Goal: Check status: Check status

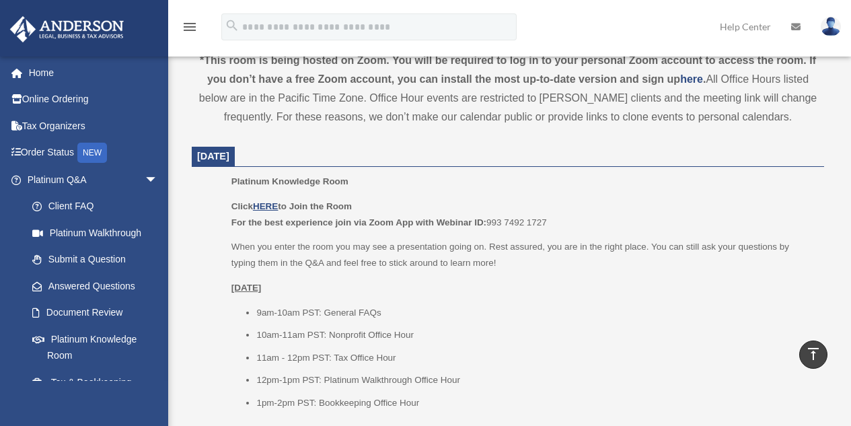
scroll to position [290, 0]
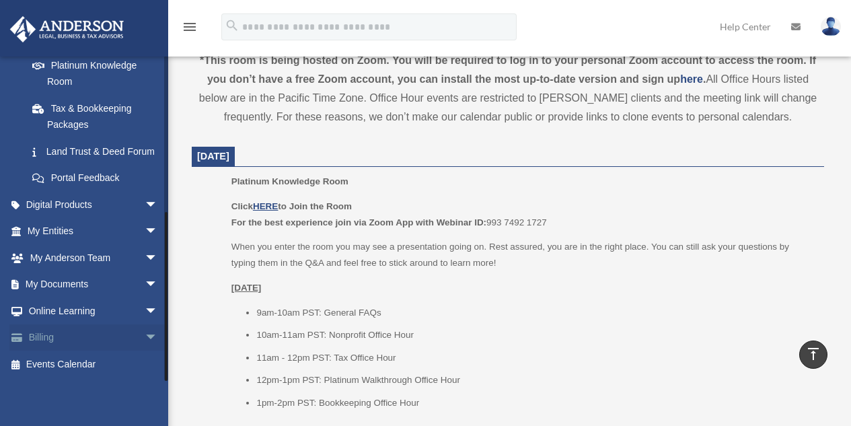
click at [145, 338] on span "arrow_drop_down" at bounding box center [158, 338] width 27 height 28
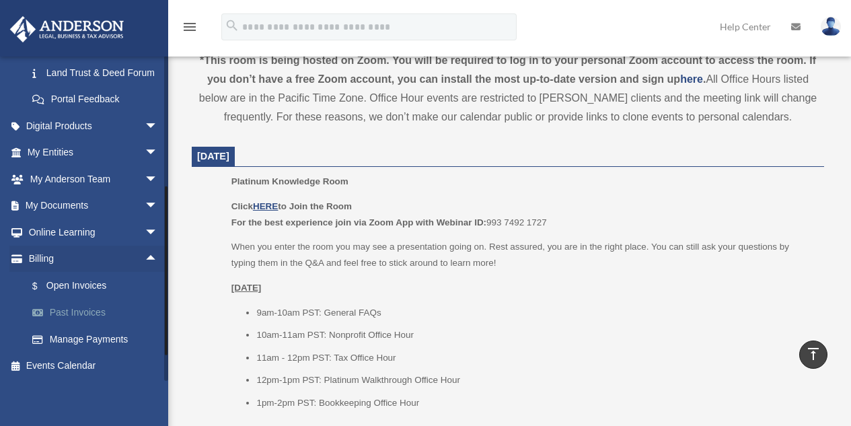
scroll to position [371, 0]
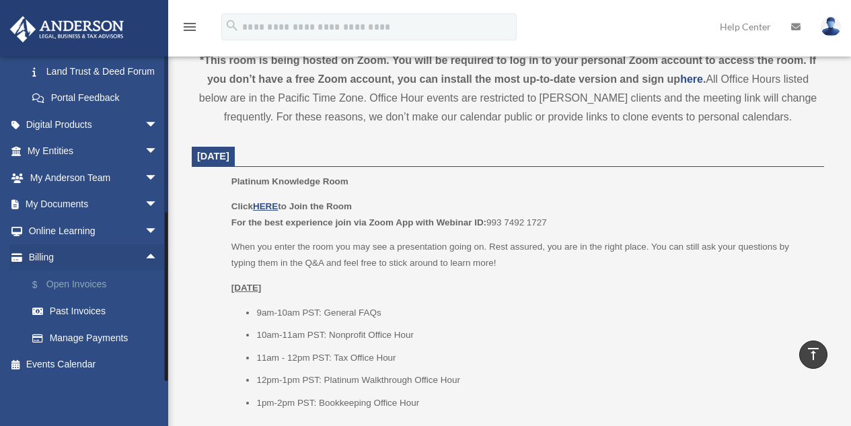
click at [84, 282] on link "$ Open Invoices" at bounding box center [98, 284] width 159 height 28
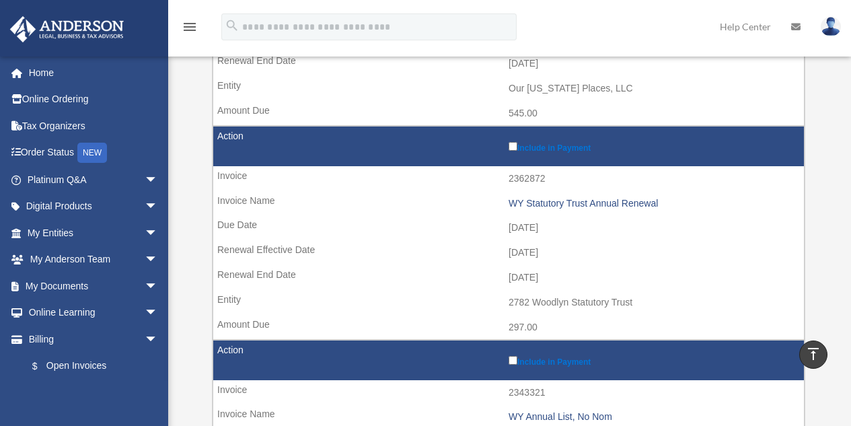
scroll to position [538, 0]
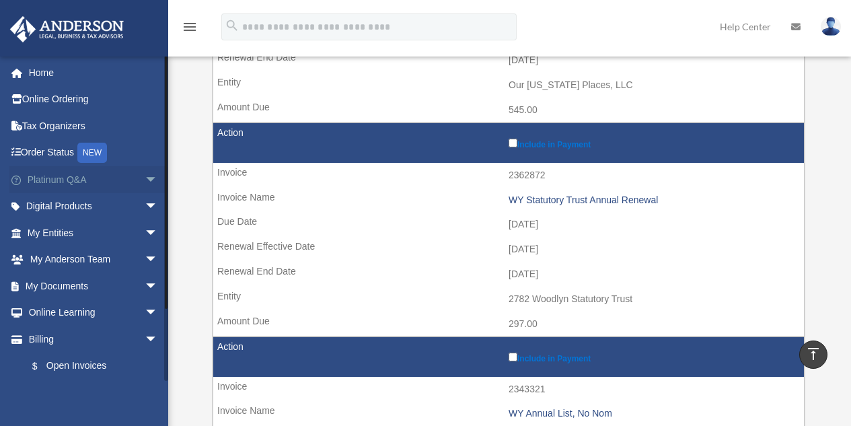
click at [145, 176] on span "arrow_drop_down" at bounding box center [158, 180] width 27 height 28
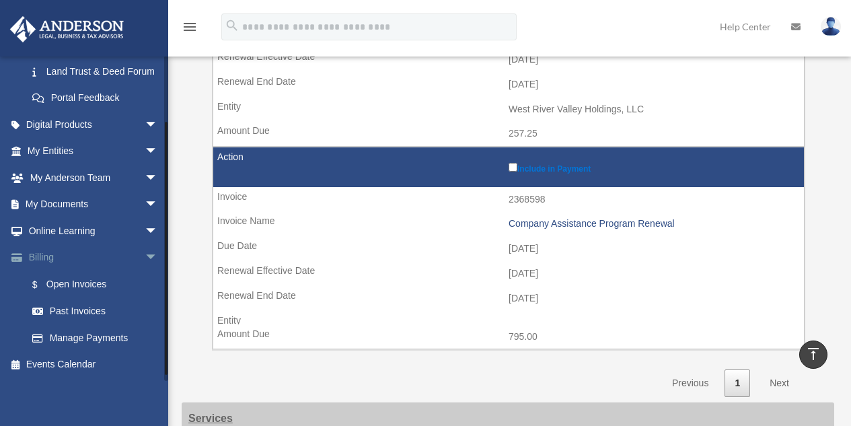
scroll to position [371, 0]
click at [86, 313] on link "Past Invoices" at bounding box center [98, 311] width 159 height 27
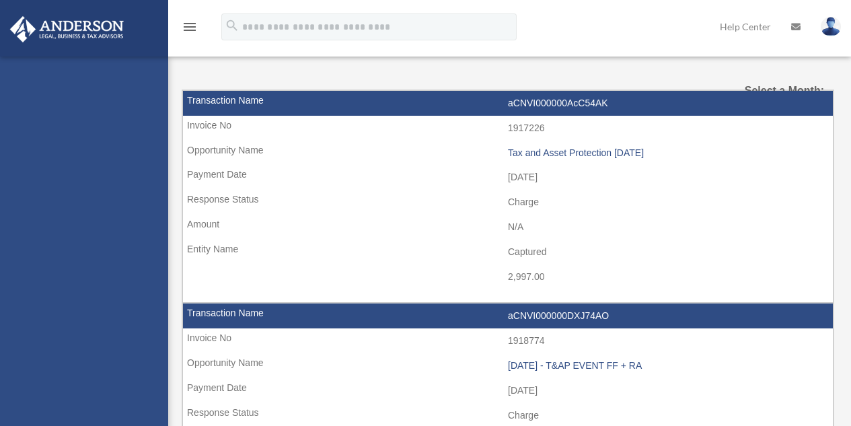
select select
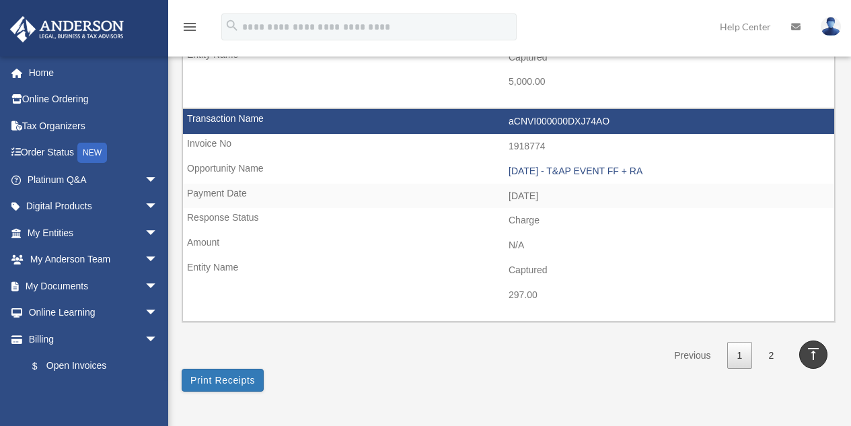
scroll to position [2017, 0]
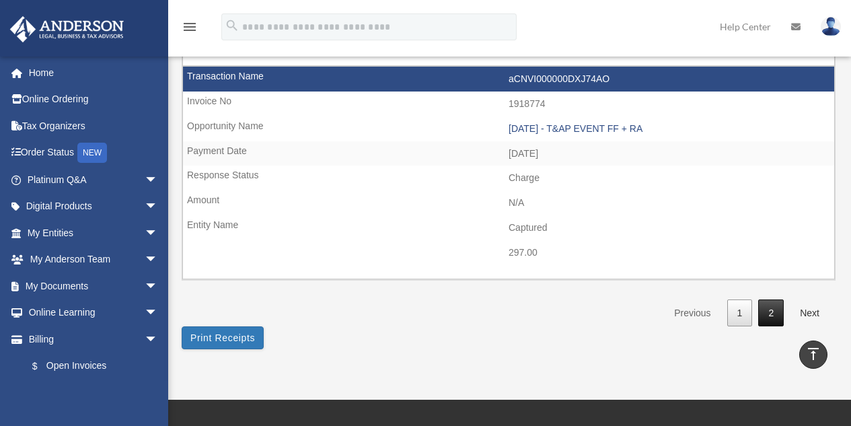
click at [773, 317] on link "2" at bounding box center [771, 313] width 26 height 28
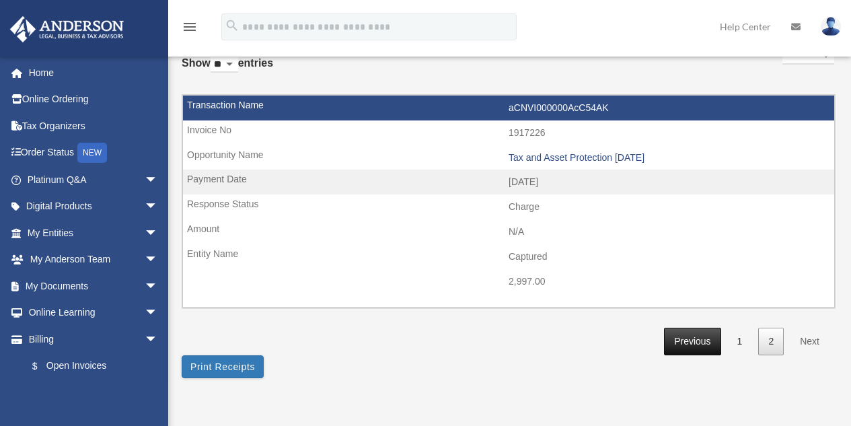
scroll to position [67, 0]
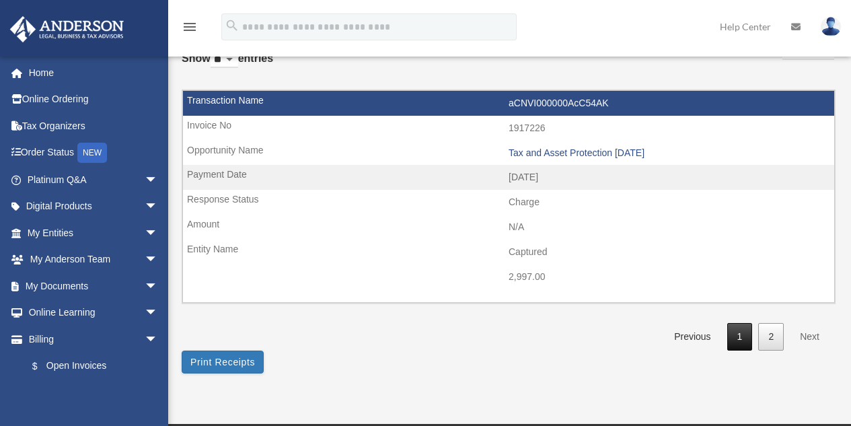
click at [740, 334] on link "1" at bounding box center [740, 337] width 26 height 28
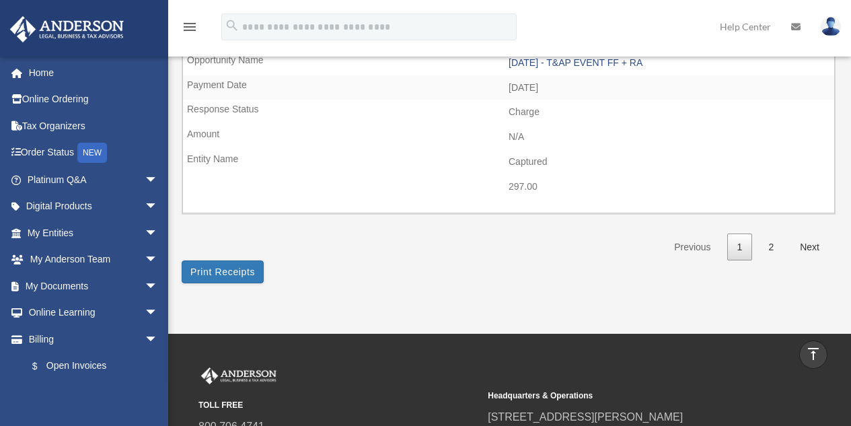
scroll to position [2219, 0]
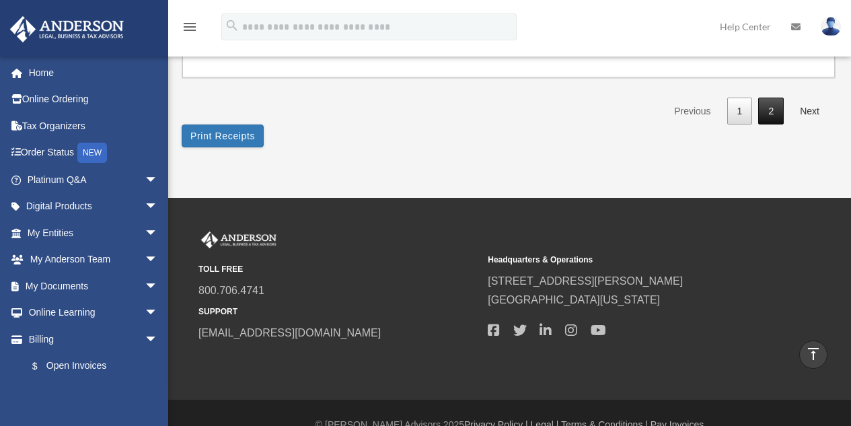
click at [777, 112] on link "2" at bounding box center [771, 112] width 26 height 28
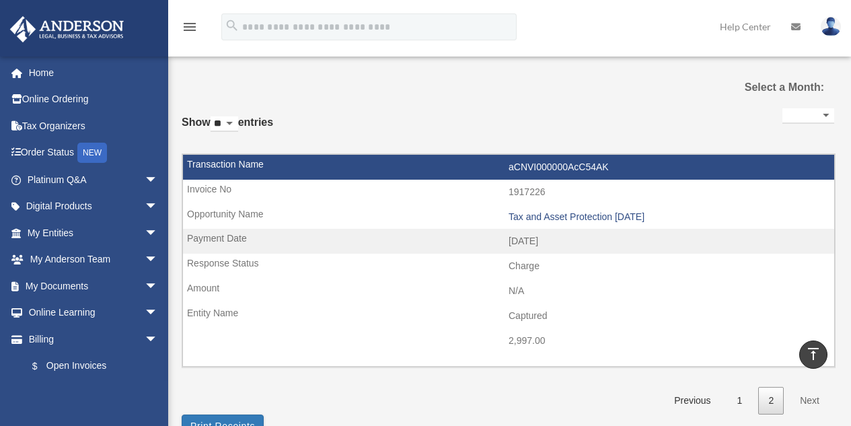
scroll to position [0, 0]
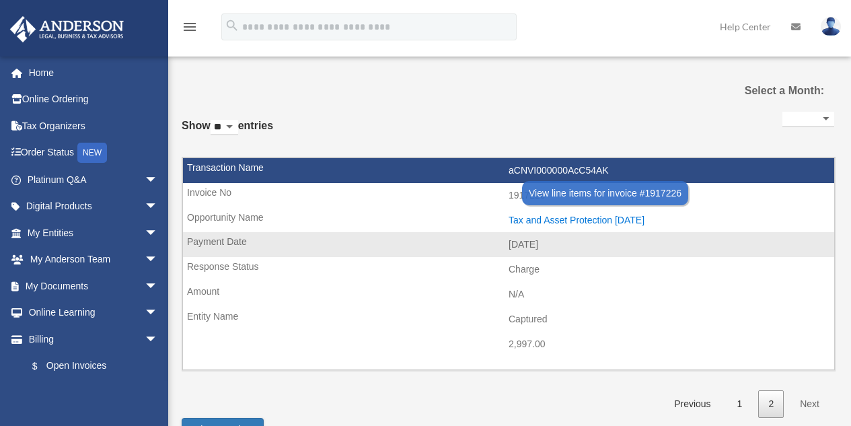
click at [539, 221] on div "Tax and Asset Protection 01.20.2024" at bounding box center [667, 220] width 319 height 11
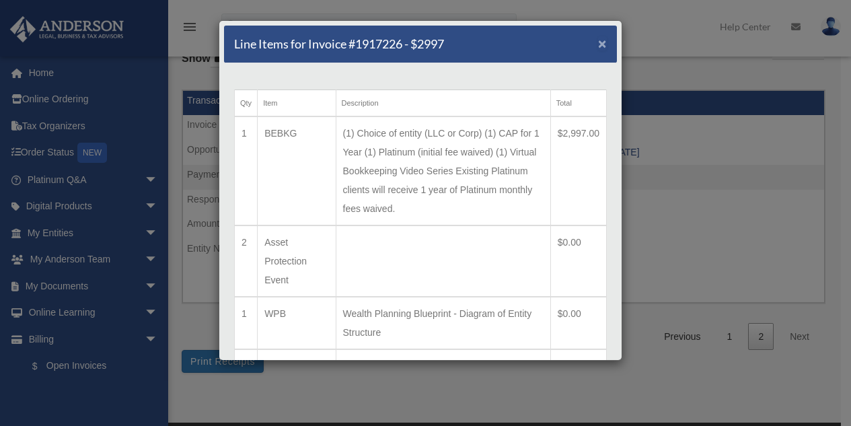
click at [598, 46] on span "×" at bounding box center [602, 43] width 9 height 15
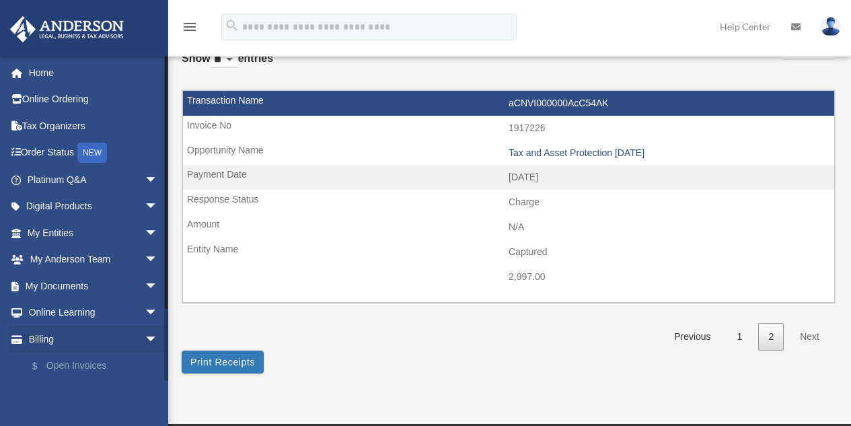
click at [61, 363] on link "$ Open Invoices" at bounding box center [98, 366] width 159 height 28
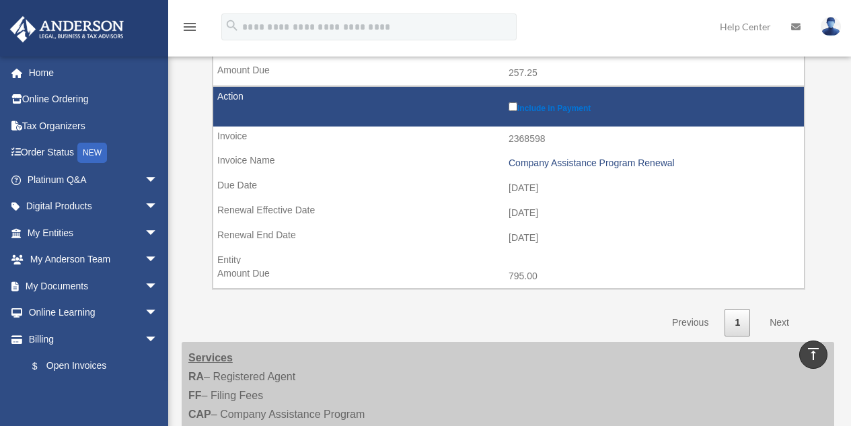
scroll to position [1009, 0]
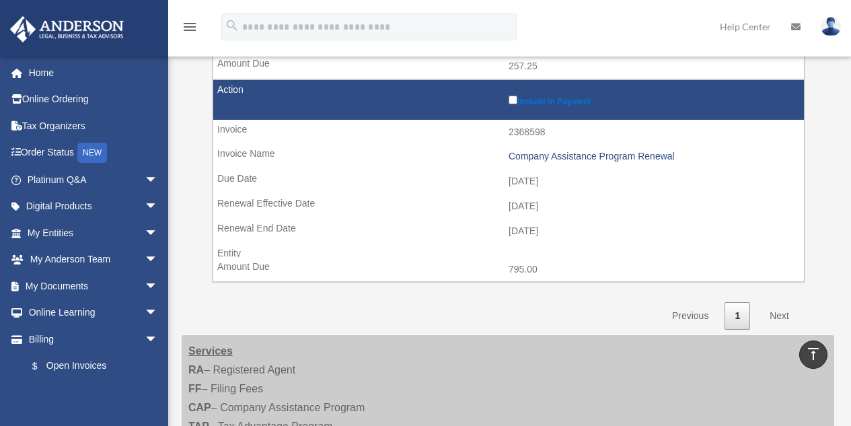
click at [777, 313] on link "Next" at bounding box center [779, 316] width 40 height 28
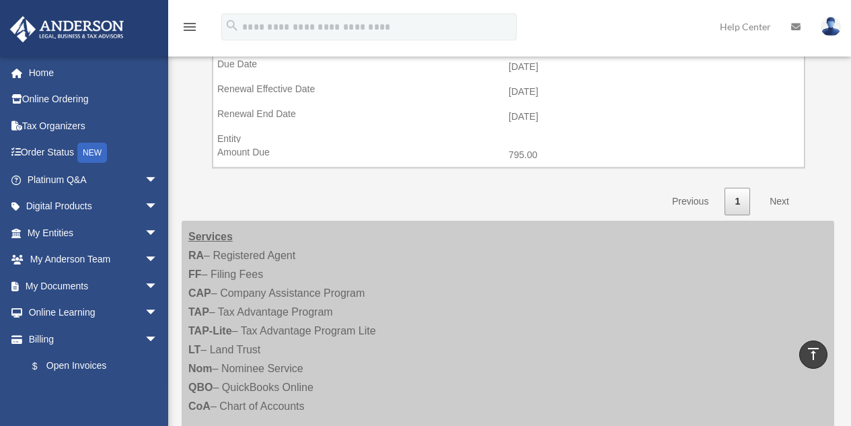
scroll to position [1094, 0]
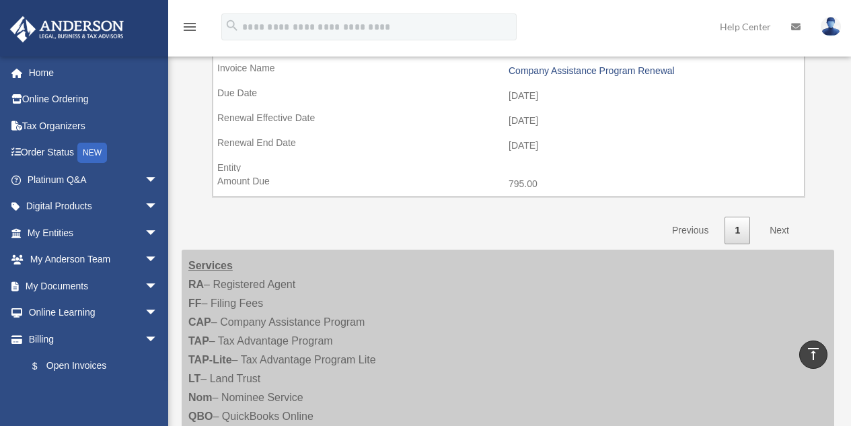
click at [783, 227] on link "Next" at bounding box center [779, 231] width 40 height 28
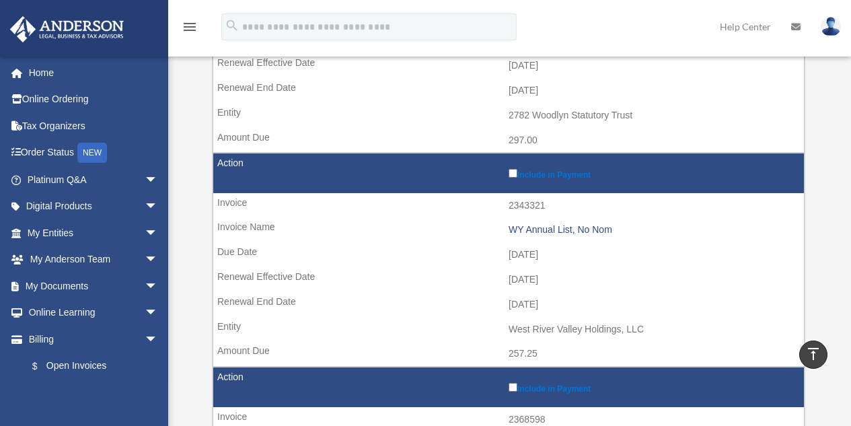
scroll to position [691, 0]
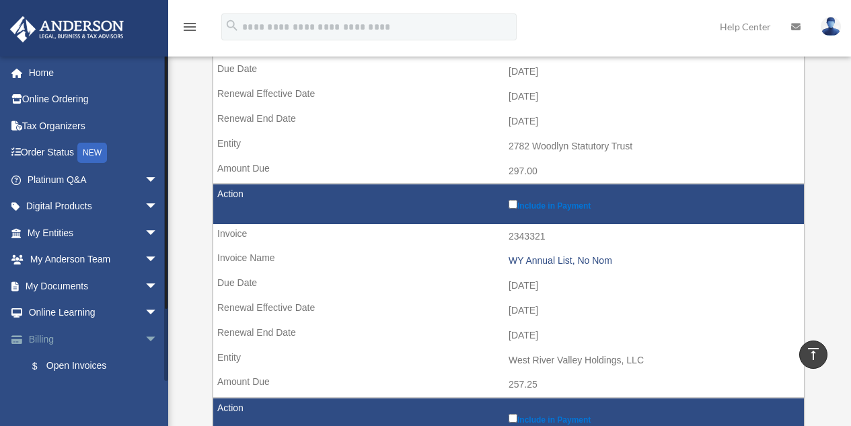
click at [145, 340] on span "arrow_drop_down" at bounding box center [158, 339] width 27 height 28
click at [145, 338] on span "arrow_drop_up" at bounding box center [158, 338] width 27 height 28
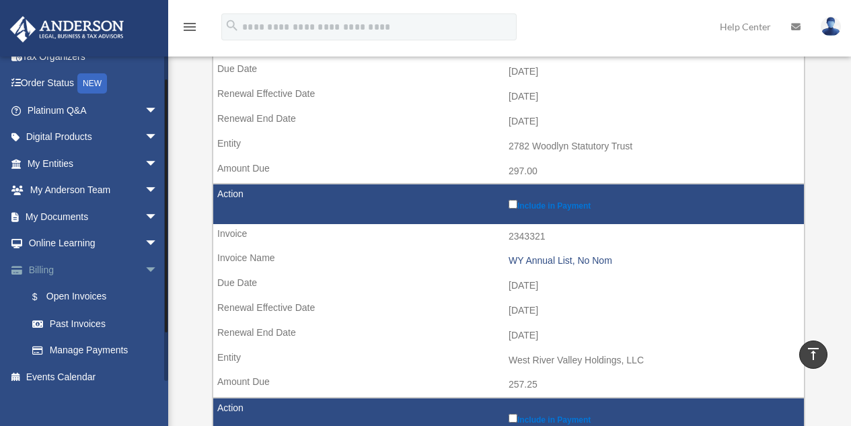
scroll to position [82, 0]
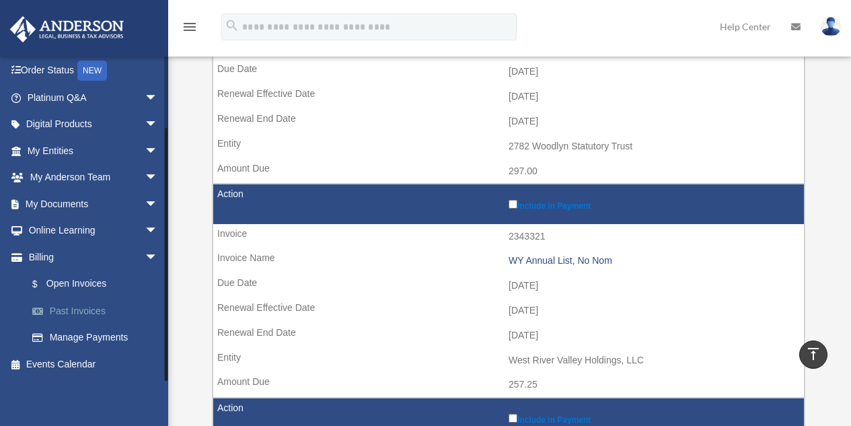
click at [84, 311] on link "Past Invoices" at bounding box center [98, 310] width 159 height 27
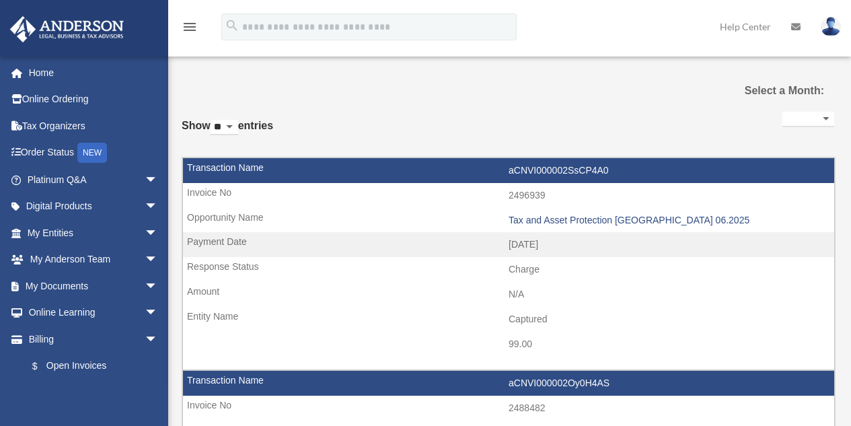
select select
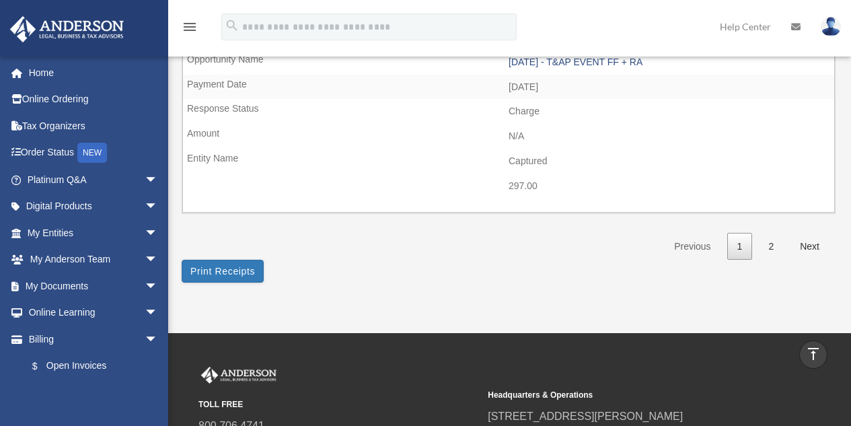
scroll to position [2085, 0]
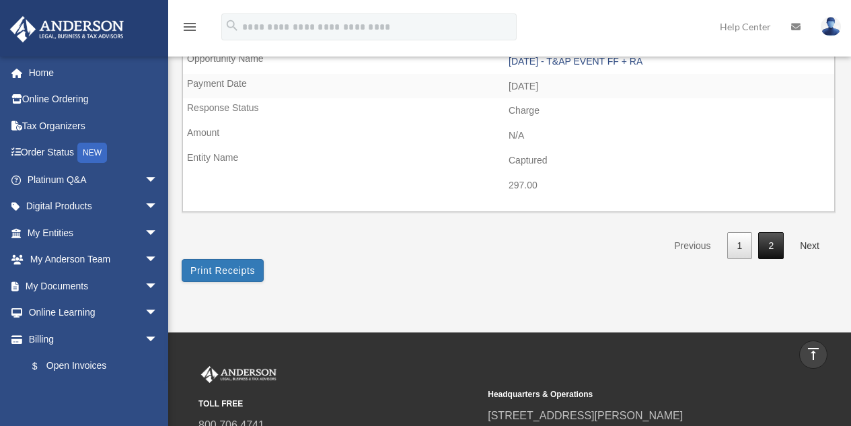
click at [766, 243] on link "2" at bounding box center [771, 246] width 26 height 28
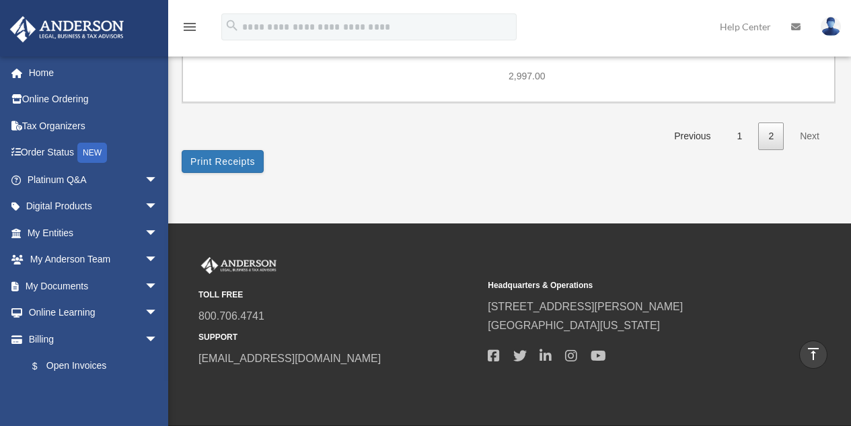
scroll to position [48, 0]
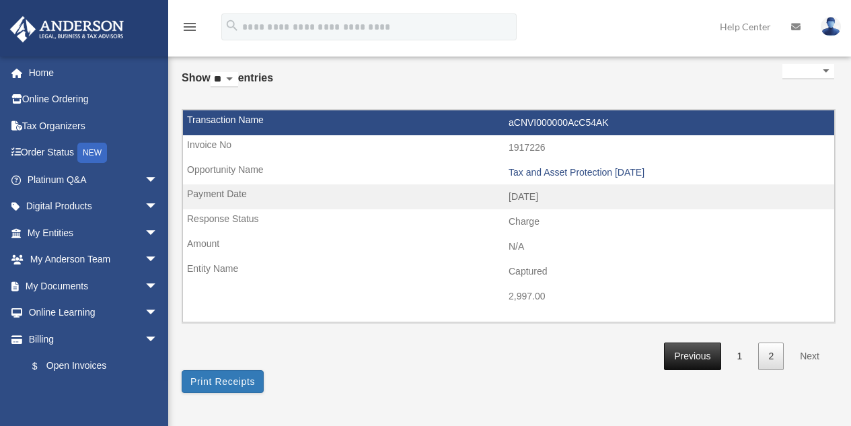
click at [689, 358] on link "Previous" at bounding box center [692, 356] width 56 height 28
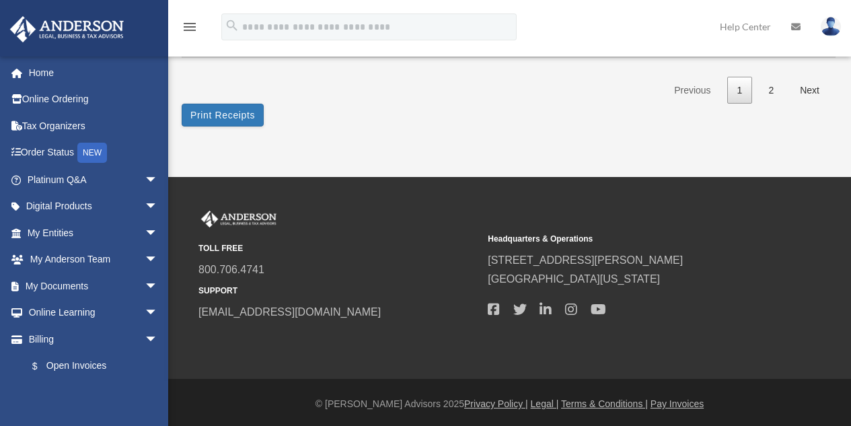
scroll to position [2243, 0]
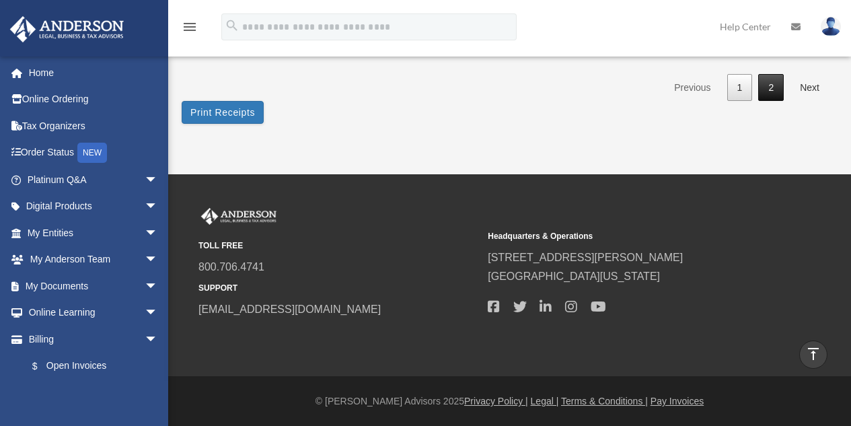
click at [765, 87] on link "2" at bounding box center [771, 88] width 26 height 28
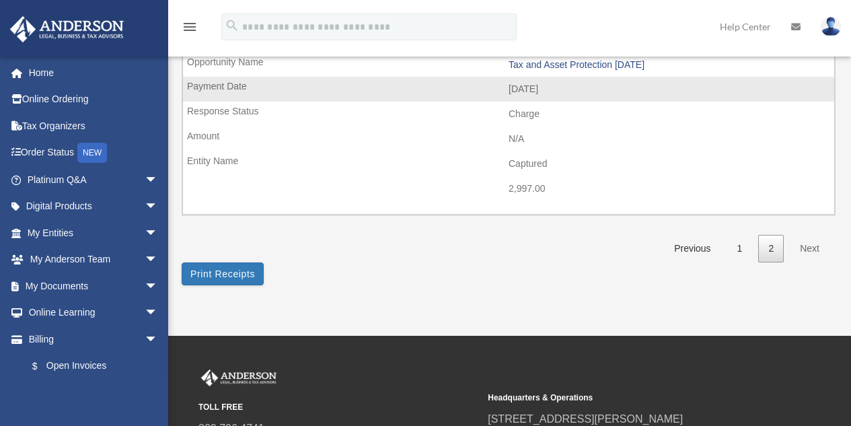
scroll to position [202, 0]
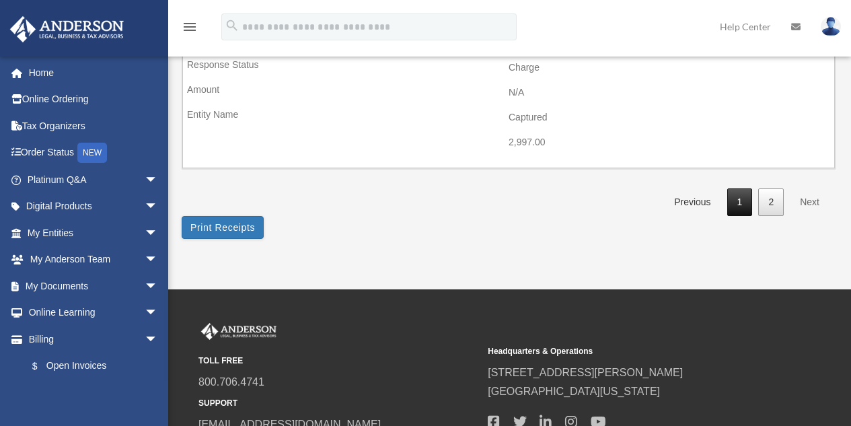
click at [741, 201] on link "1" at bounding box center [740, 202] width 26 height 28
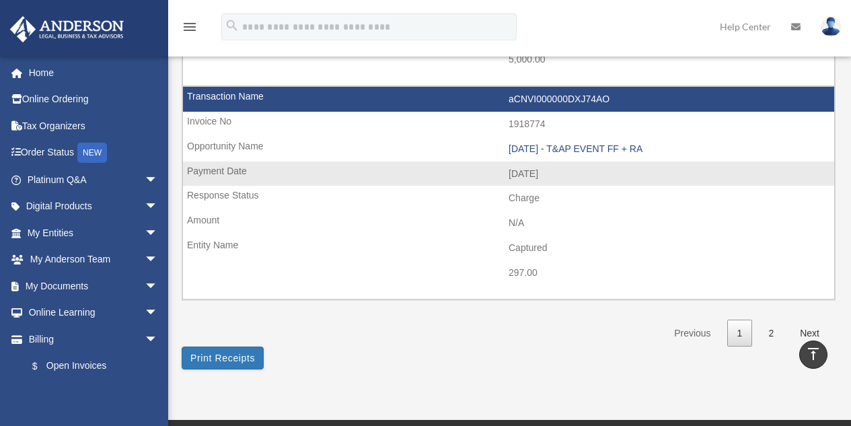
scroll to position [2017, 0]
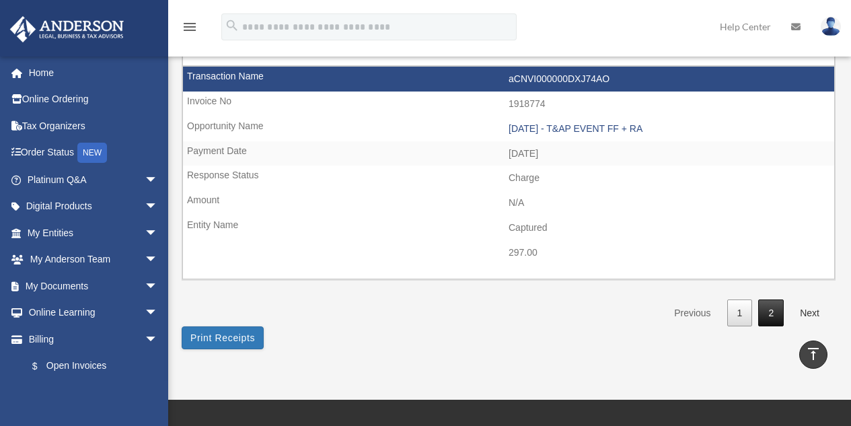
click at [779, 313] on link "2" at bounding box center [771, 313] width 26 height 28
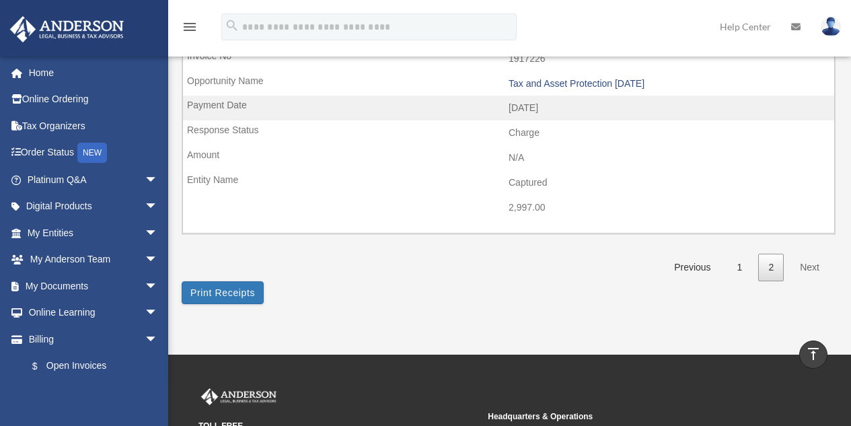
scroll to position [48, 0]
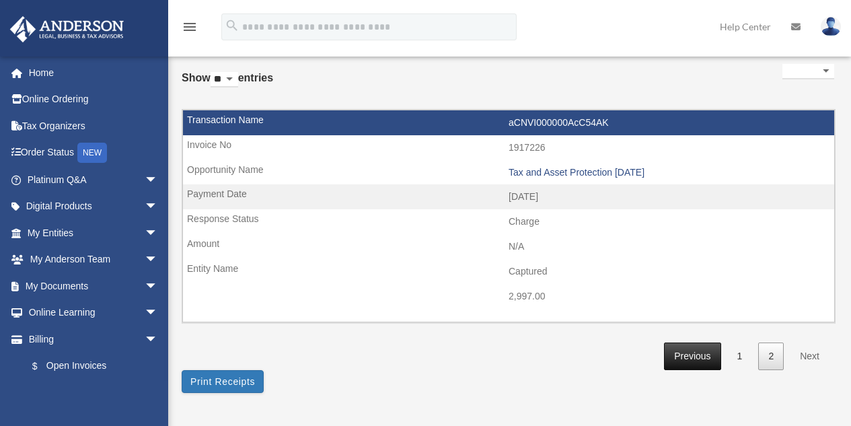
click at [705, 347] on link "Previous" at bounding box center [692, 356] width 56 height 28
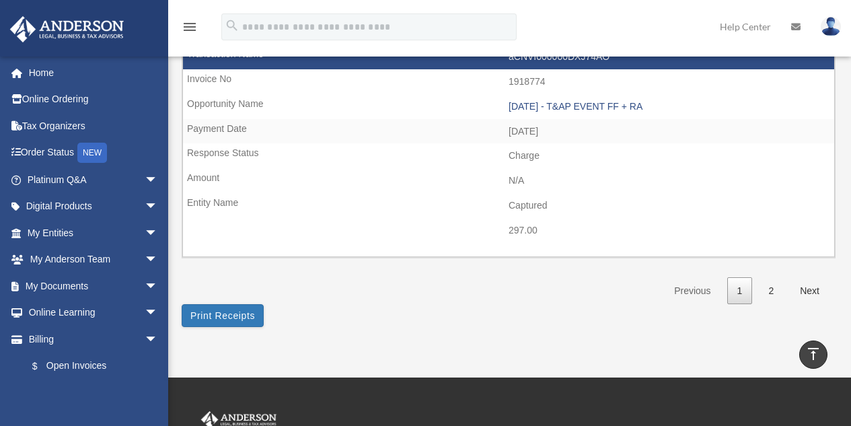
scroll to position [2085, 0]
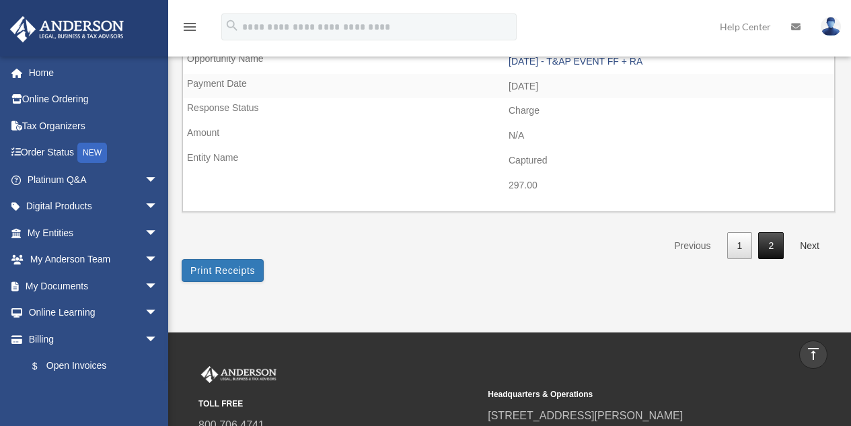
click at [769, 251] on link "2" at bounding box center [771, 246] width 26 height 28
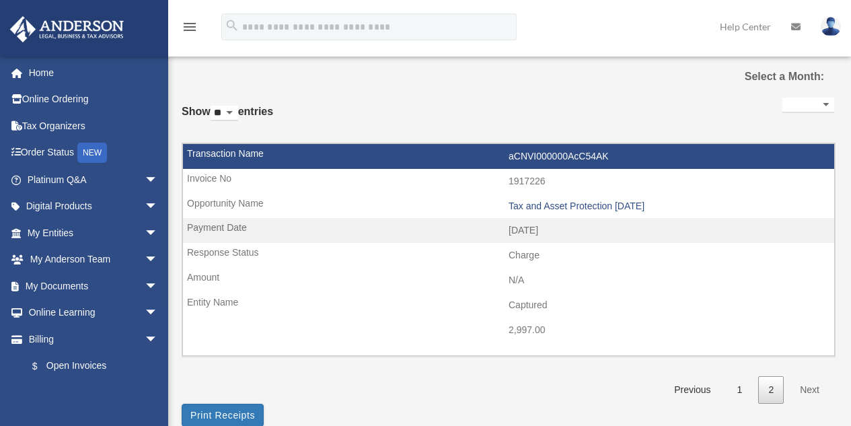
scroll to position [0, 0]
